Goal: Information Seeking & Learning: Find specific fact

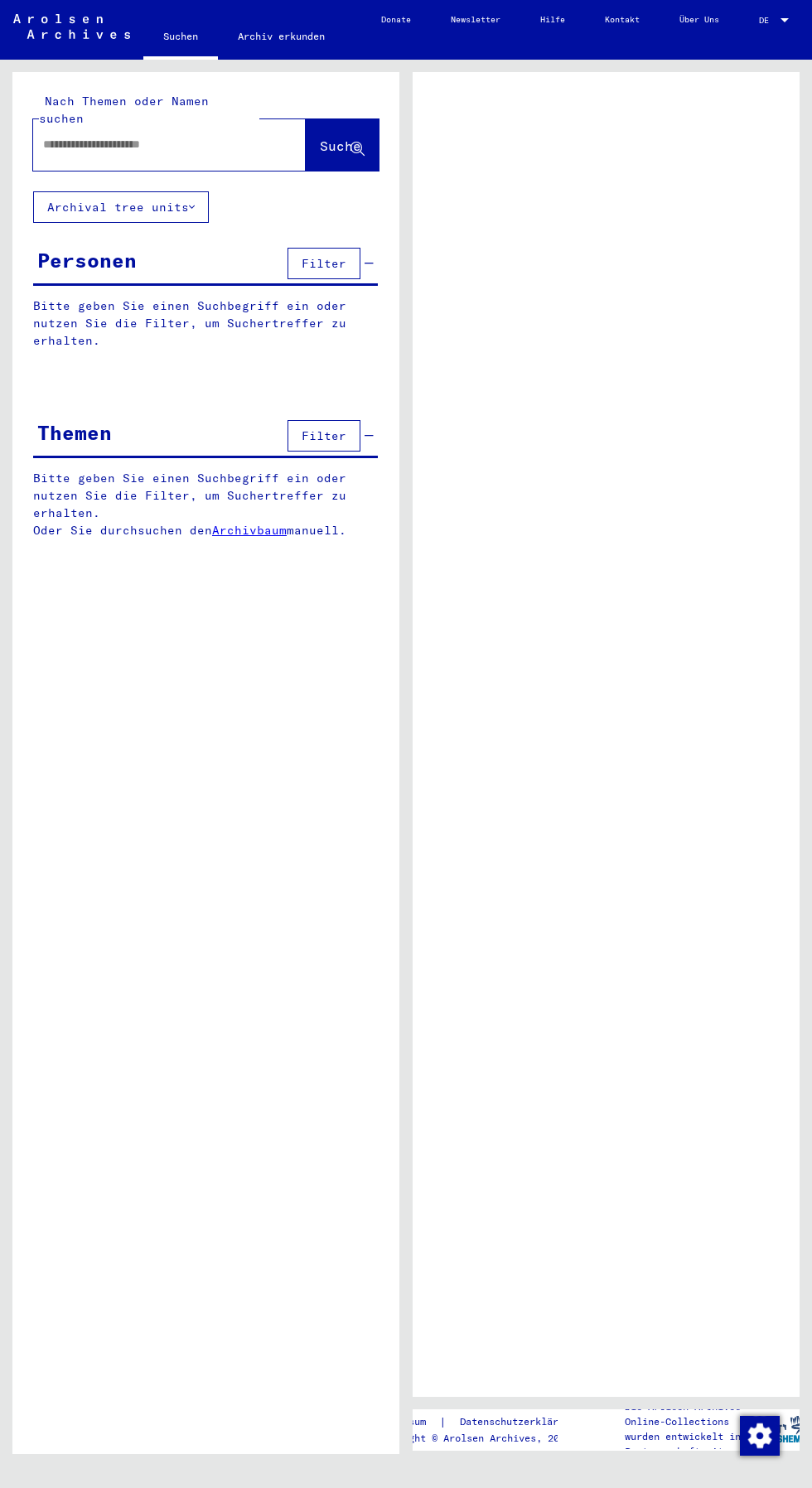
click at [103, 136] on input "text" at bounding box center [155, 144] width 223 height 17
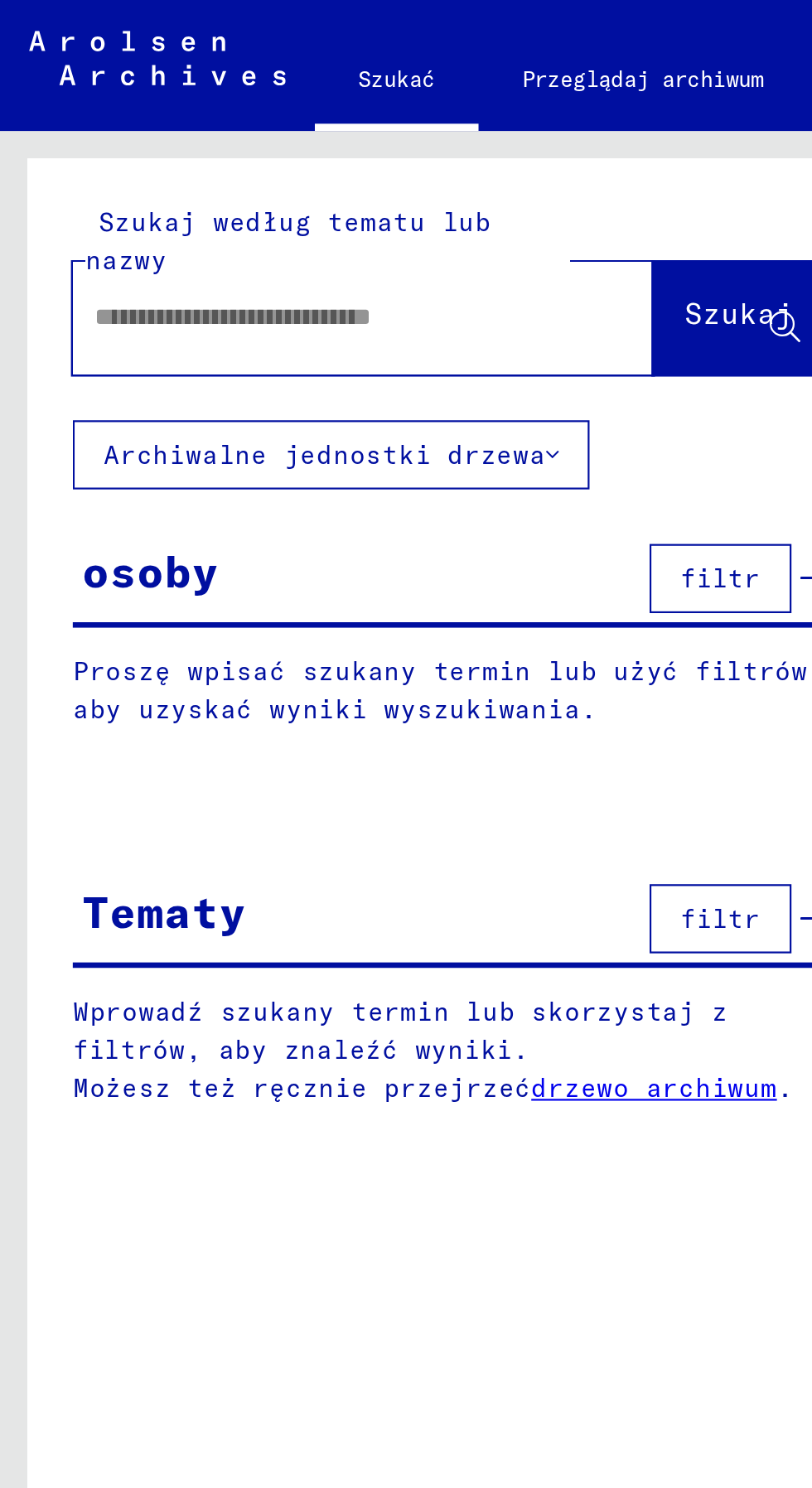
click at [72, 151] on input "text" at bounding box center [151, 144] width 215 height 17
type input "**********"
click at [348, 152] on span "Szukaj" at bounding box center [336, 146] width 50 height 17
click at [350, 141] on font "Szukaj" at bounding box center [336, 142] width 50 height 17
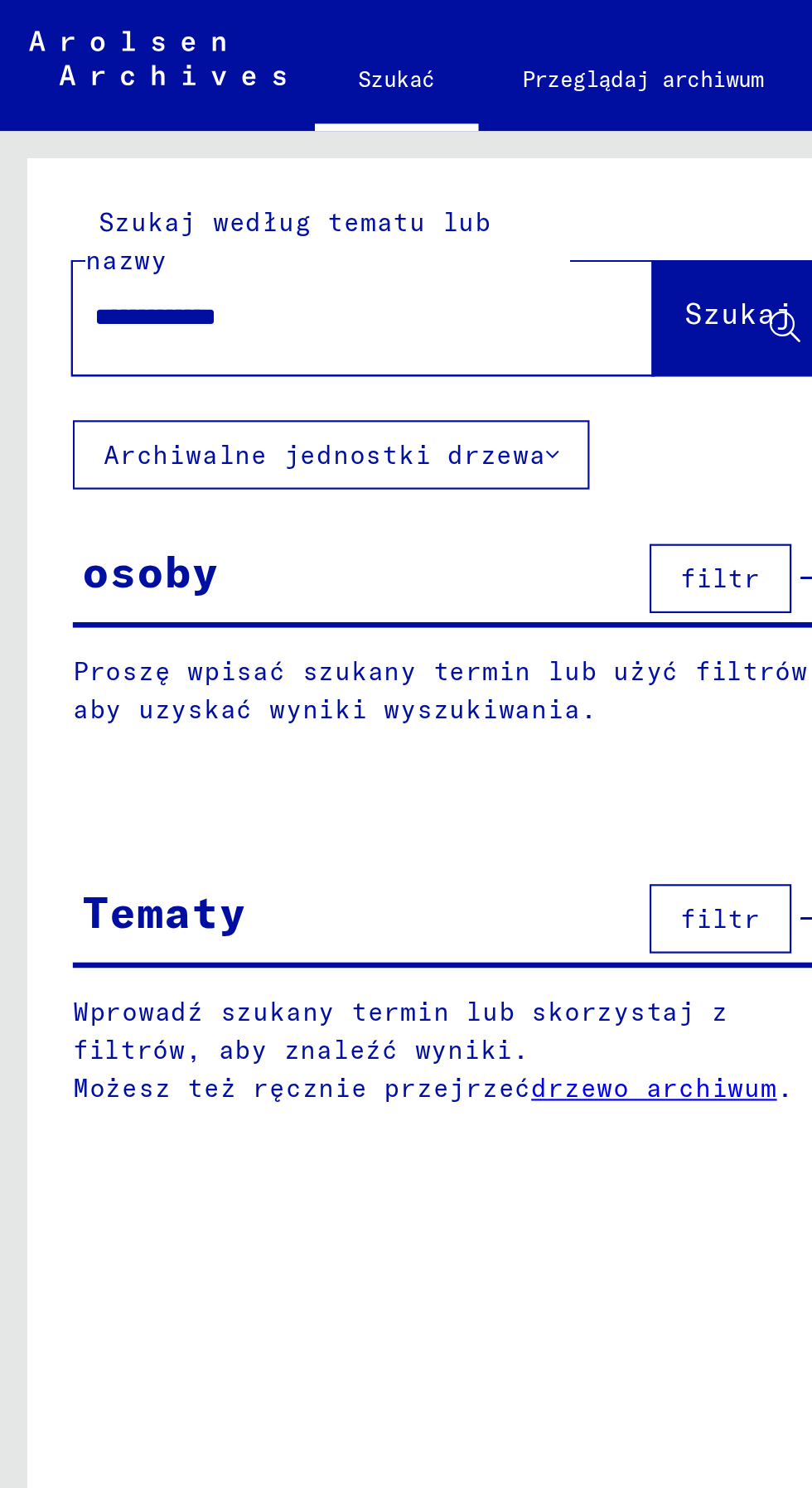
click at [311, 153] on span "Szukaj" at bounding box center [336, 146] width 50 height 17
click at [333, 155] on span "Szukaj" at bounding box center [338, 146] width 53 height 17
click at [325, 156] on button "Szukaj" at bounding box center [338, 145] width 82 height 52
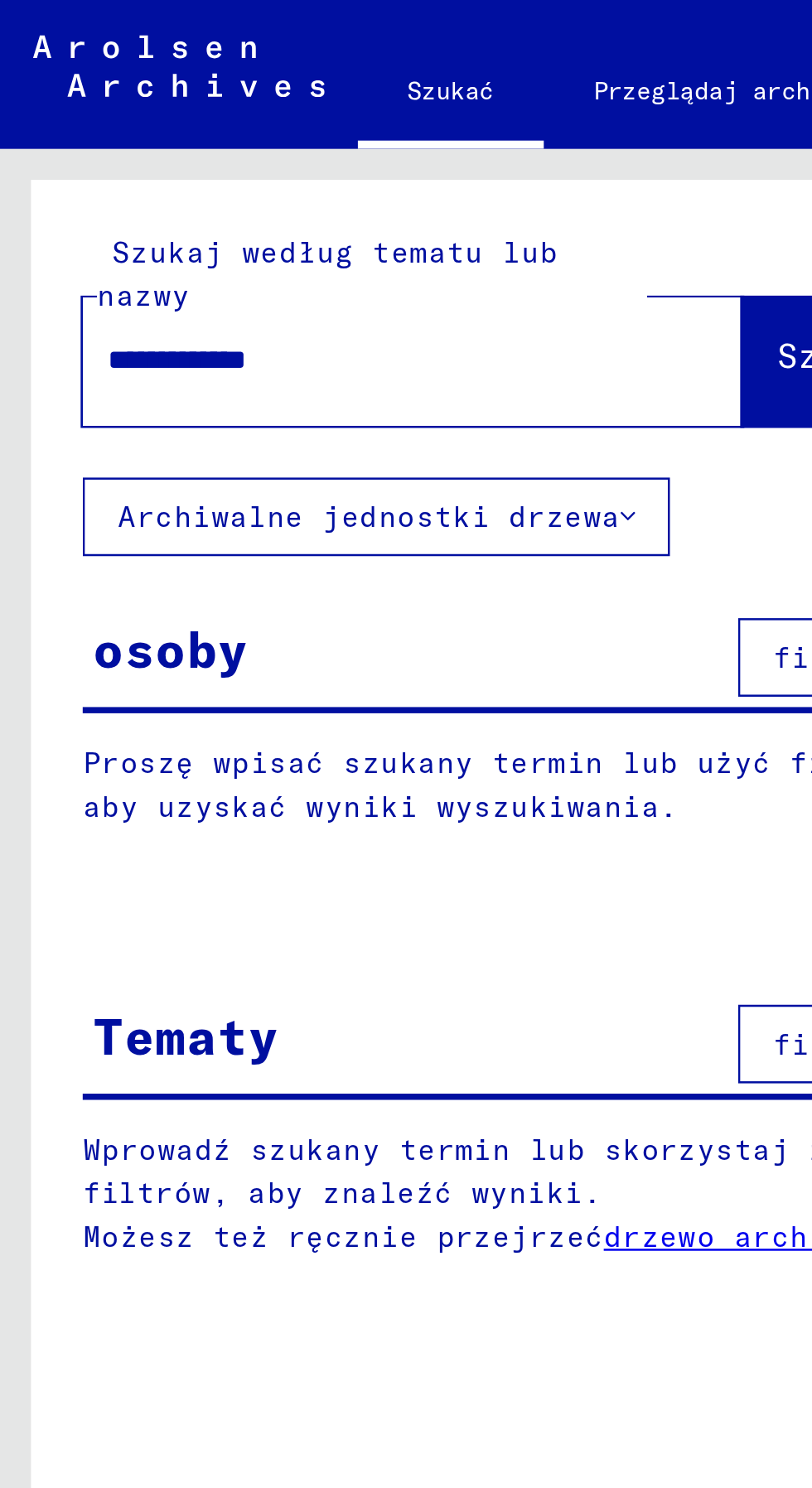
click at [314, 158] on button "Szukaj" at bounding box center [338, 145] width 82 height 52
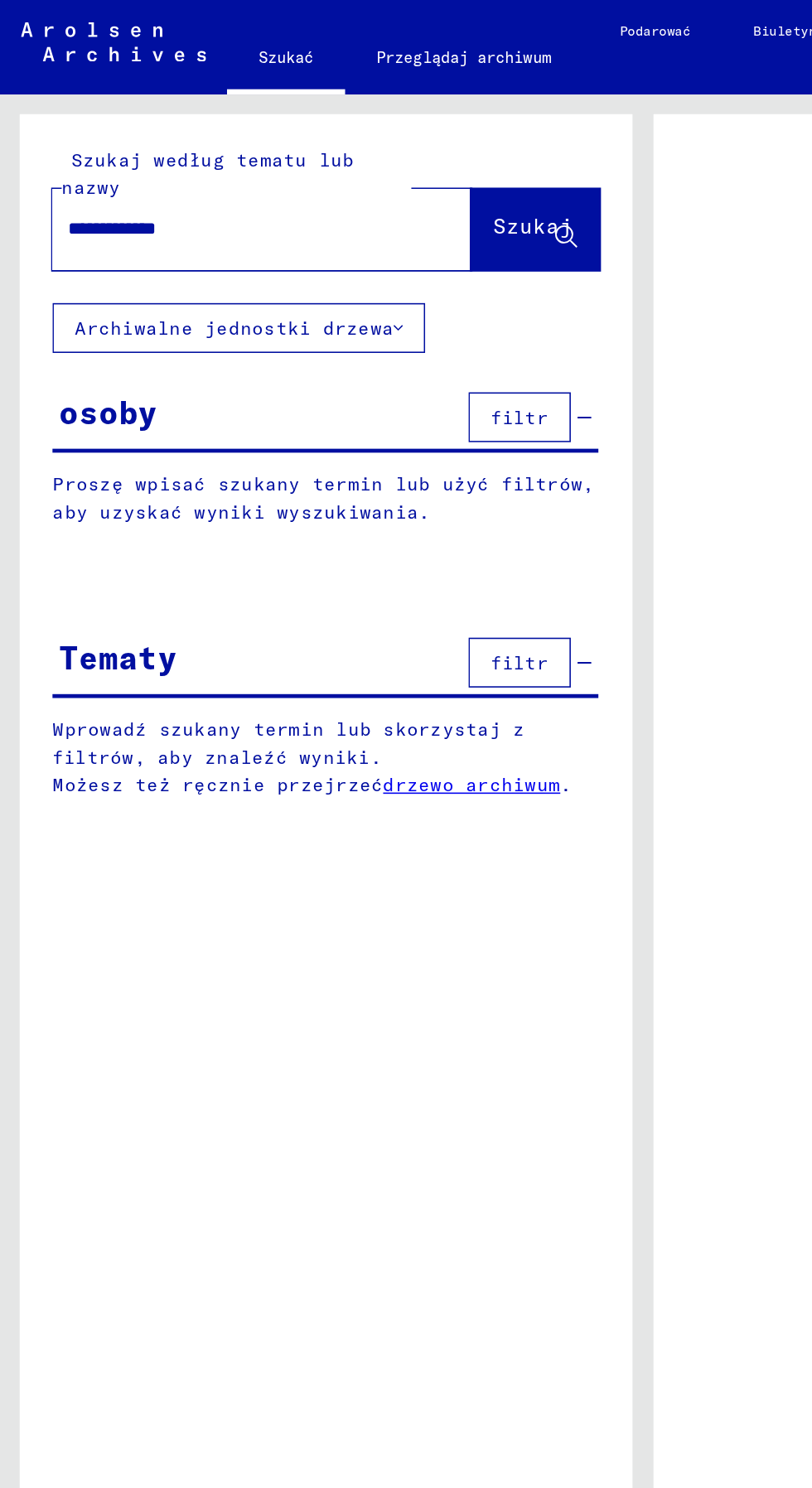
click at [336, 156] on span "Szukaj" at bounding box center [338, 146] width 53 height 17
click at [334, 140] on font "Szukaj" at bounding box center [336, 142] width 50 height 17
